Goal: Find specific page/section: Find specific page/section

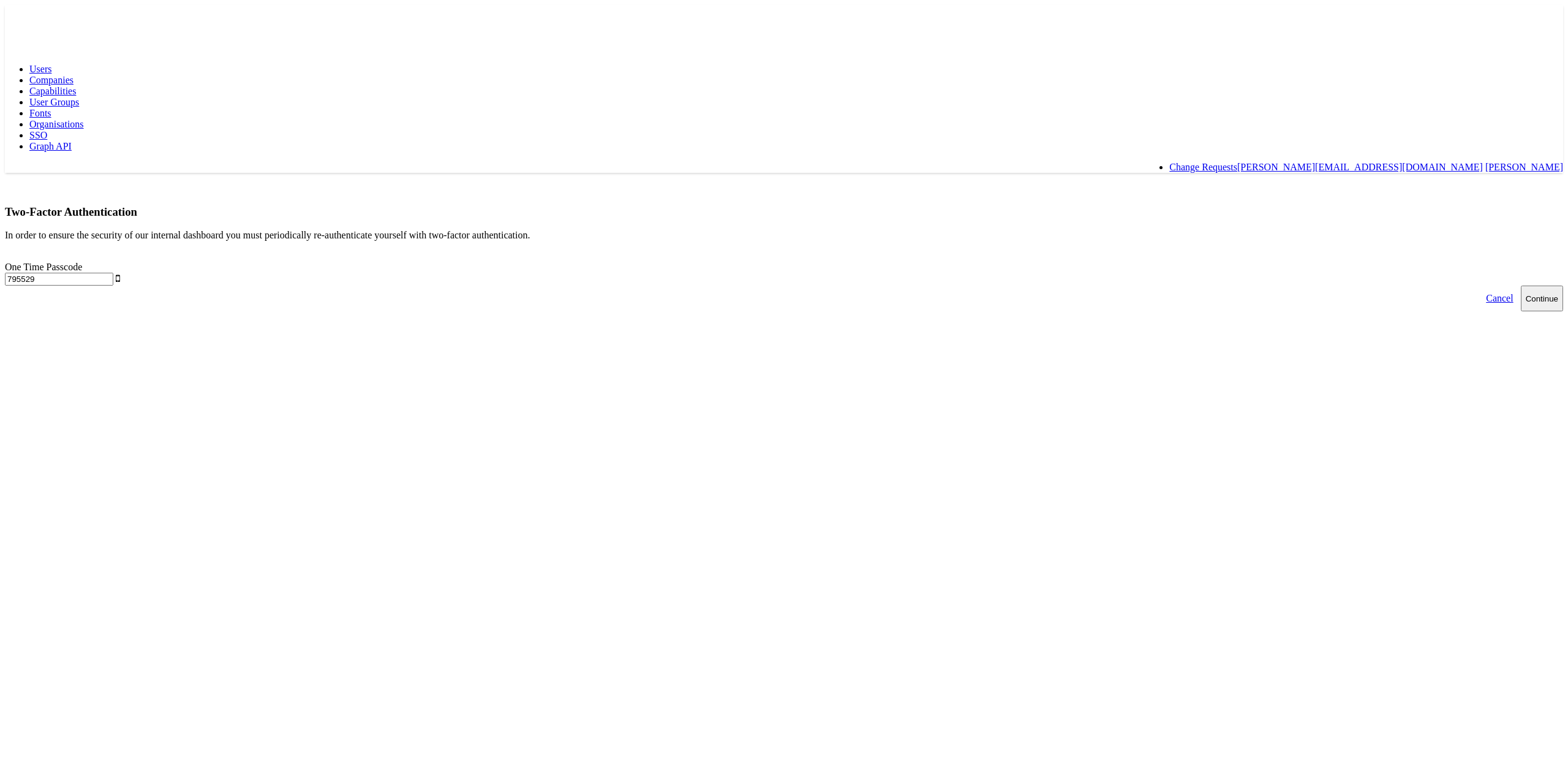
type input "795529"
click at [1521, 286] on button "Continue" at bounding box center [1541, 298] width 42 height 26
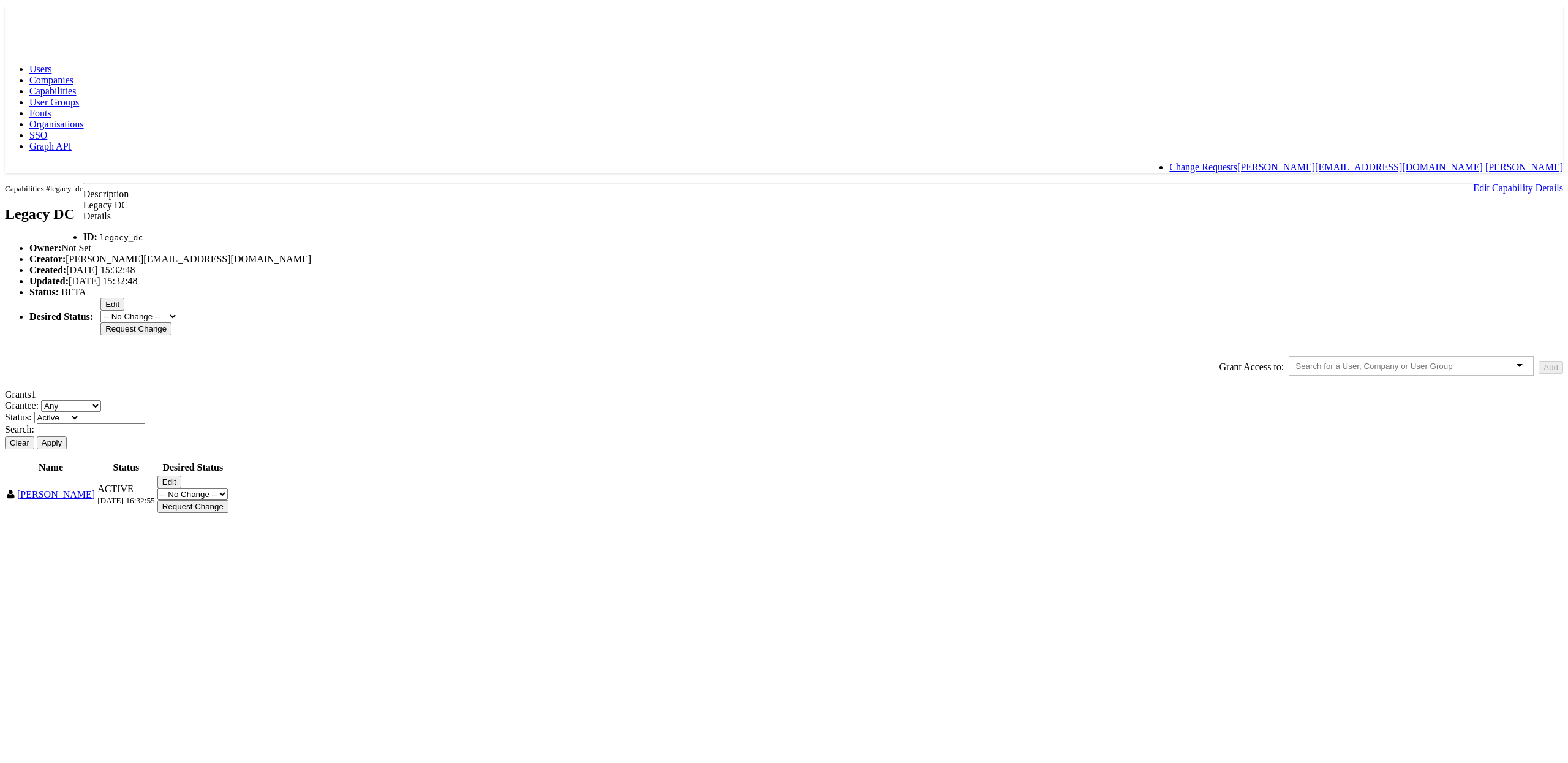
click at [52, 63] on span "Users" at bounding box center [40, 69] width 22 height 11
